Goal: Navigation & Orientation: Find specific page/section

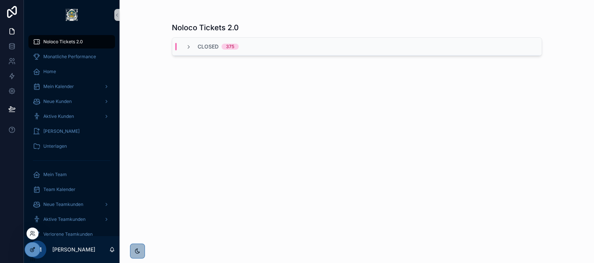
click at [32, 248] on icon at bounding box center [33, 250] width 6 height 6
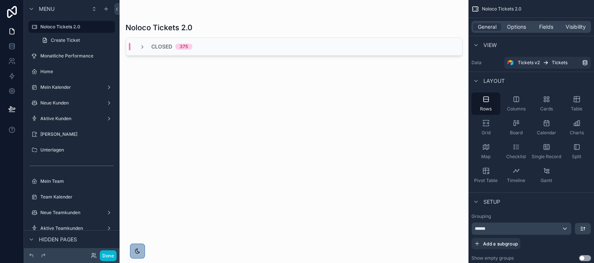
click at [110, 262] on div "Done" at bounding box center [72, 255] width 96 height 15
click at [108, 255] on button "Done" at bounding box center [108, 256] width 17 height 11
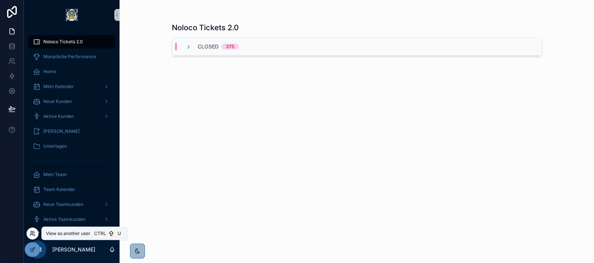
click at [31, 233] on icon at bounding box center [32, 233] width 2 height 2
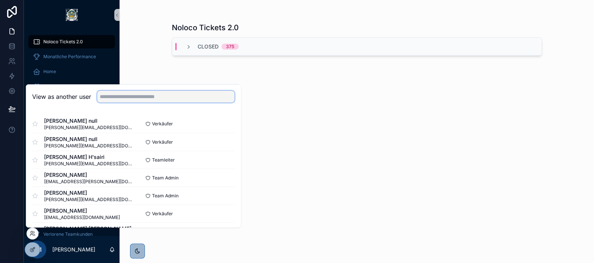
click at [122, 97] on input "text" at bounding box center [165, 97] width 137 height 12
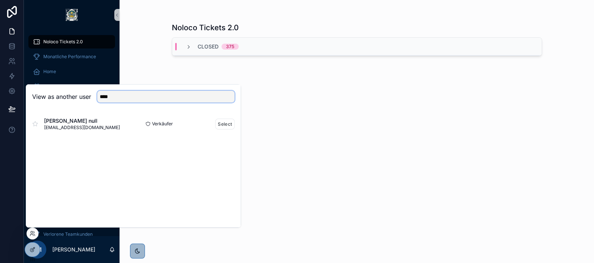
type input "****"
click at [119, 123] on div "[PERSON_NAME] null [EMAIL_ADDRESS][DOMAIN_NAME]" at bounding box center [82, 123] width 101 height 13
click at [223, 125] on button "Select" at bounding box center [224, 124] width 19 height 11
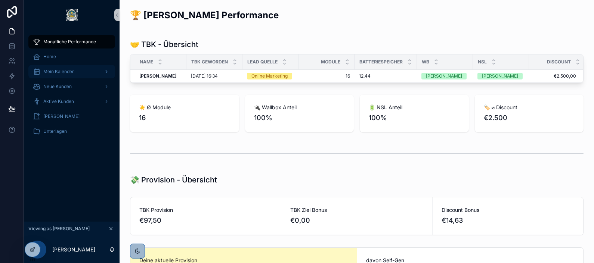
click at [76, 73] on div "Mein Kalender" at bounding box center [72, 72] width 78 height 12
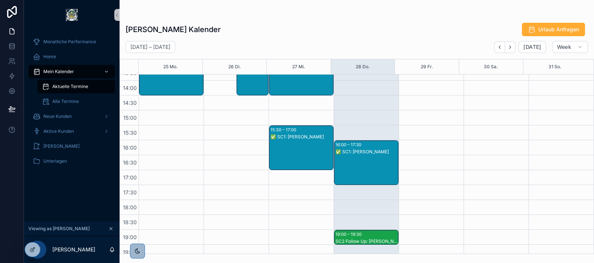
scroll to position [239, 0]
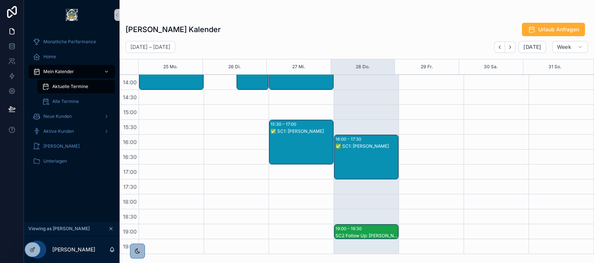
click at [368, 157] on div "✅ SC1: Carsten Kursawe" at bounding box center [366, 164] width 62 height 43
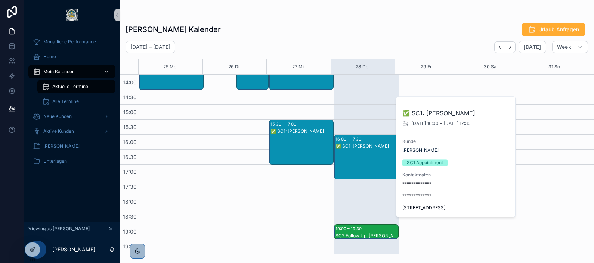
click at [309, 41] on div "August 25 – 31 Today Week" at bounding box center [357, 47] width 474 height 12
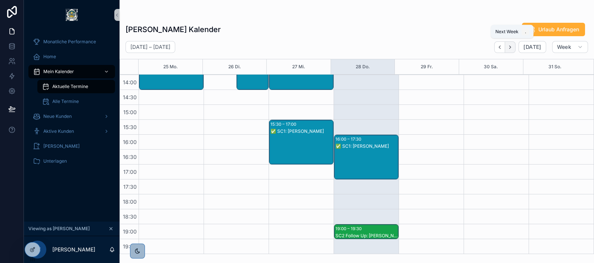
click at [515, 46] on button "Next" at bounding box center [510, 47] width 10 height 12
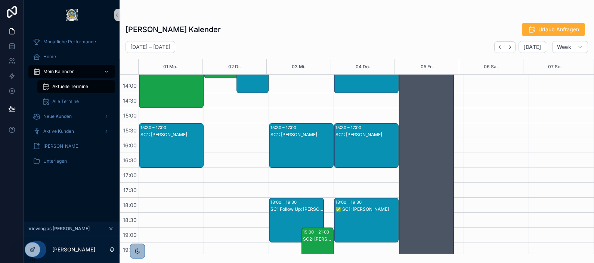
scroll to position [236, 0]
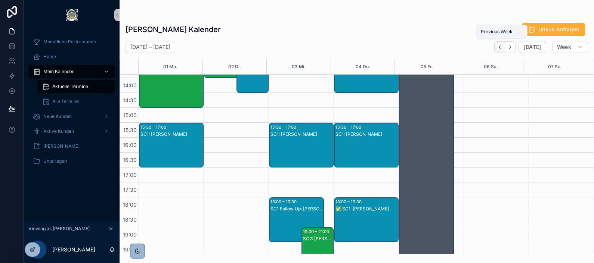
click at [499, 50] on icon "Back" at bounding box center [500, 47] width 6 height 6
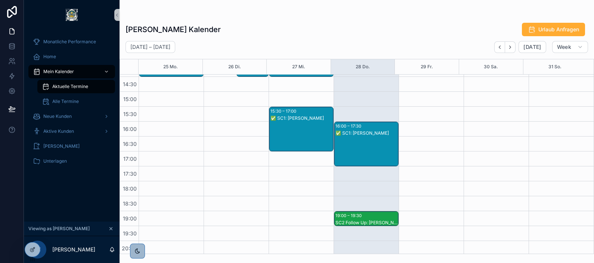
scroll to position [254, 0]
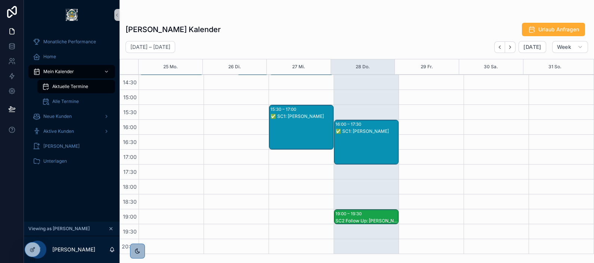
click at [359, 136] on div "✅ SC1: Carsten Kursawe" at bounding box center [366, 149] width 62 height 43
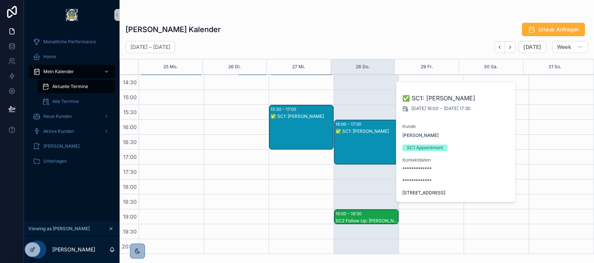
click at [359, 136] on div "✅ SC1: Carsten Kursawe" at bounding box center [366, 149] width 62 height 43
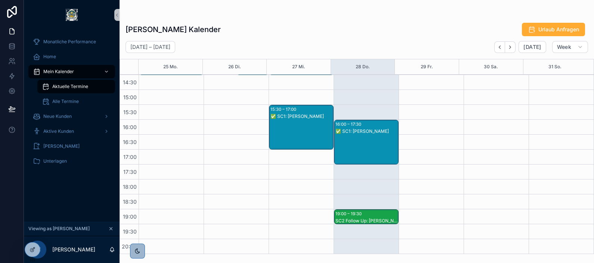
click at [359, 136] on div "✅ SC1: Carsten Kursawe" at bounding box center [366, 149] width 62 height 43
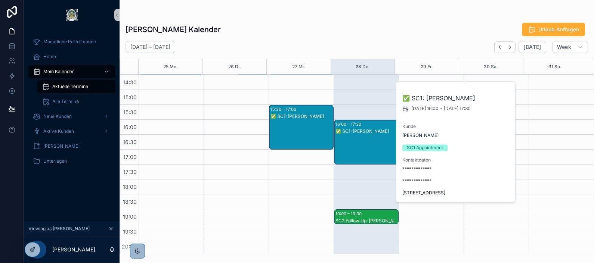
click at [359, 136] on div "✅ SC1: Carsten Kursawe" at bounding box center [366, 149] width 62 height 43
click at [96, 128] on div "Aktive Kunden" at bounding box center [72, 132] width 78 height 12
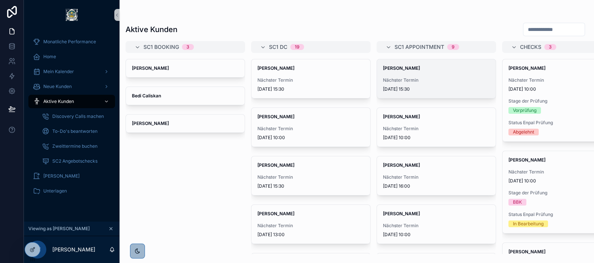
click at [444, 86] on span "27.8.2025 15:30" at bounding box center [436, 89] width 107 height 6
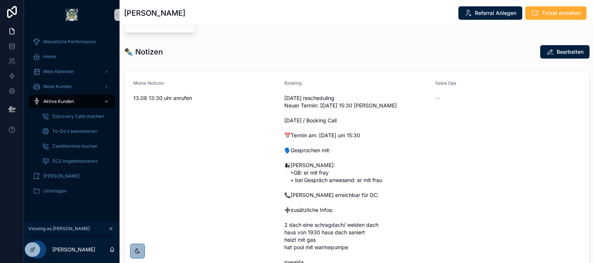
scroll to position [254, 0]
